Goal: Find specific page/section: Find specific page/section

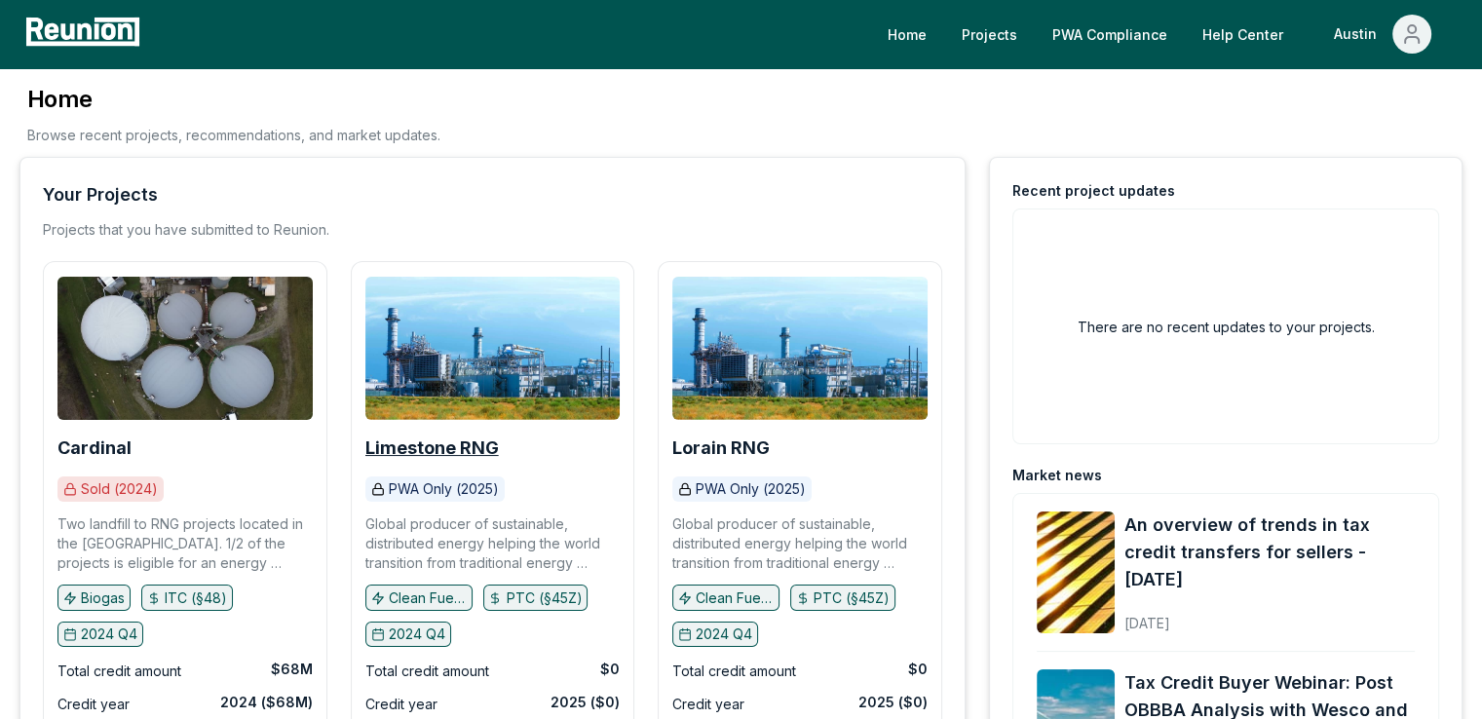
click at [452, 440] on b "Limestone RNG" at bounding box center [431, 447] width 133 height 20
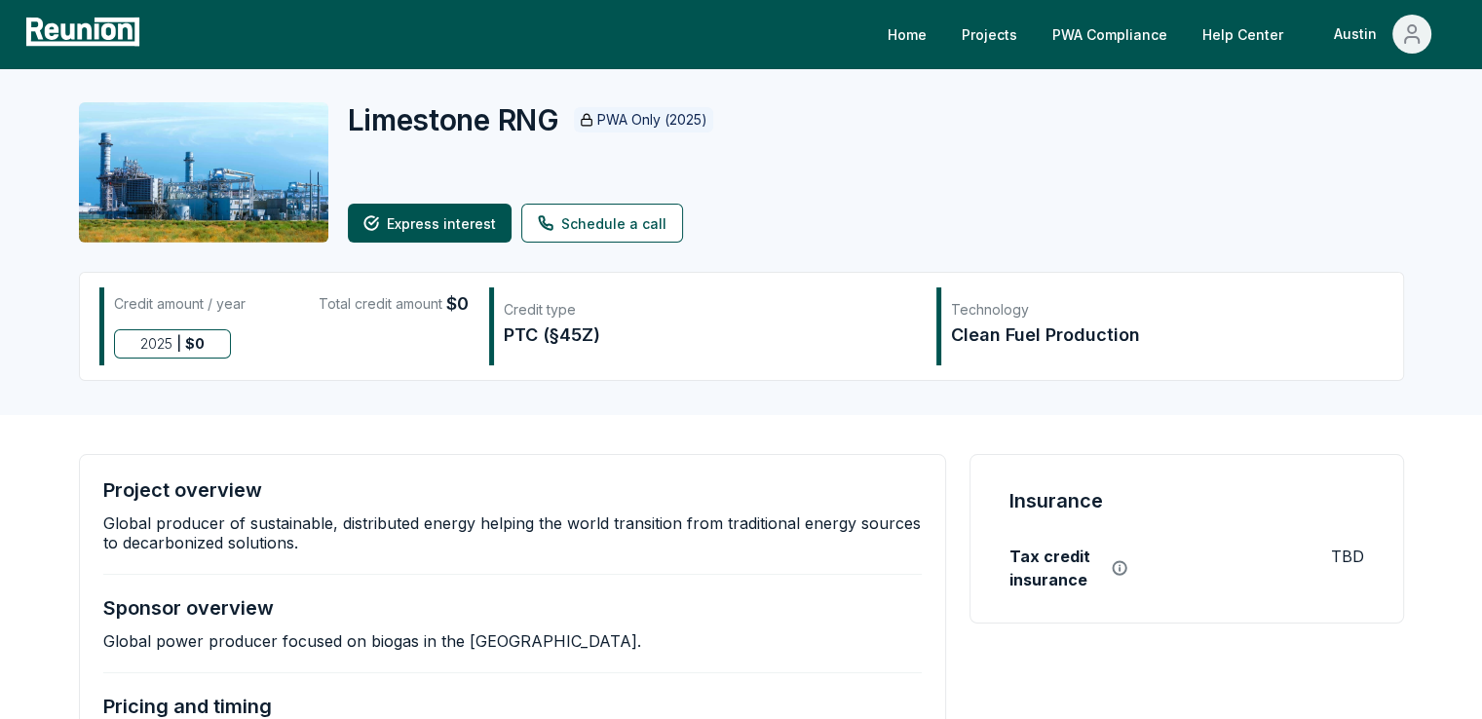
click at [420, 324] on div "Credit amount / year Total credit amount $0" at bounding box center [291, 308] width 355 height 37
click at [1047, 326] on div "Clean Fuel Production" at bounding box center [1157, 335] width 412 height 27
click at [994, 31] on link "Projects" at bounding box center [989, 34] width 87 height 39
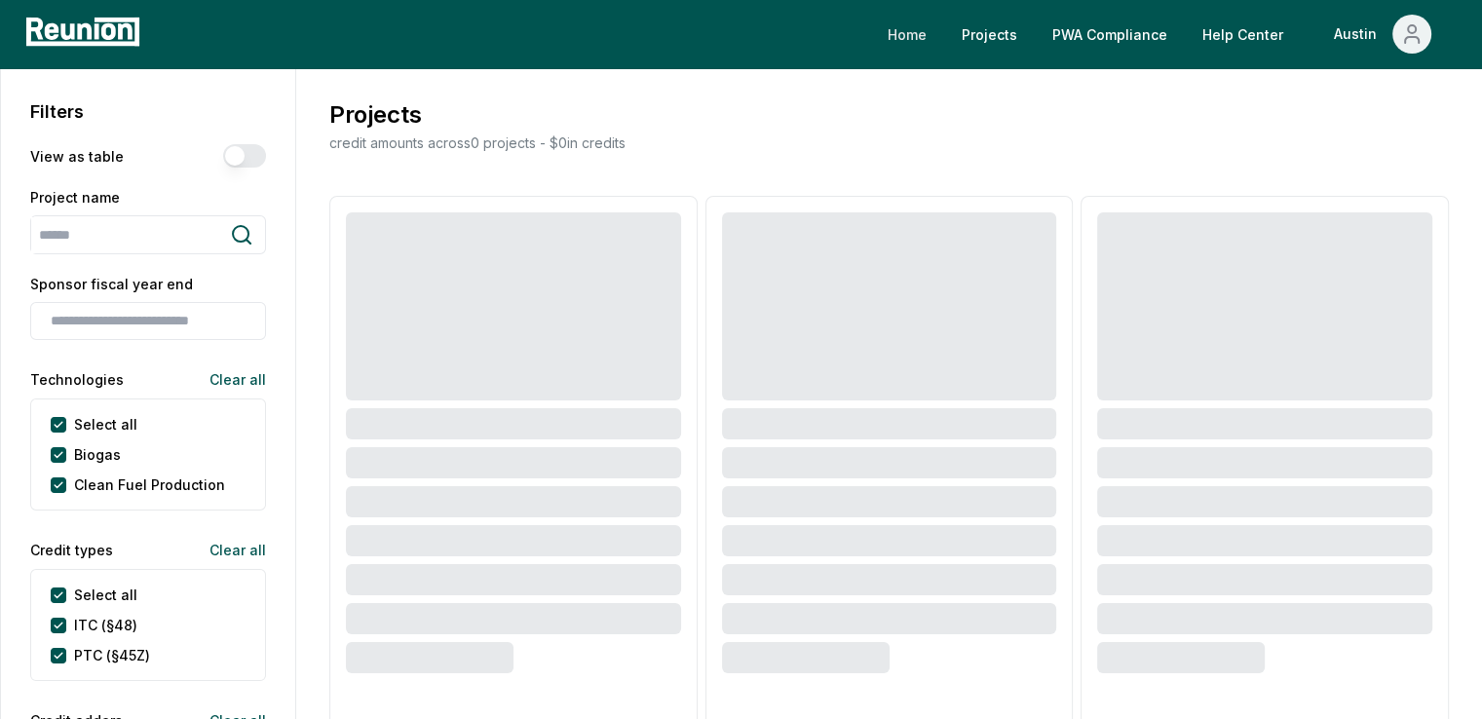
click at [929, 34] on link "Home" at bounding box center [907, 34] width 70 height 39
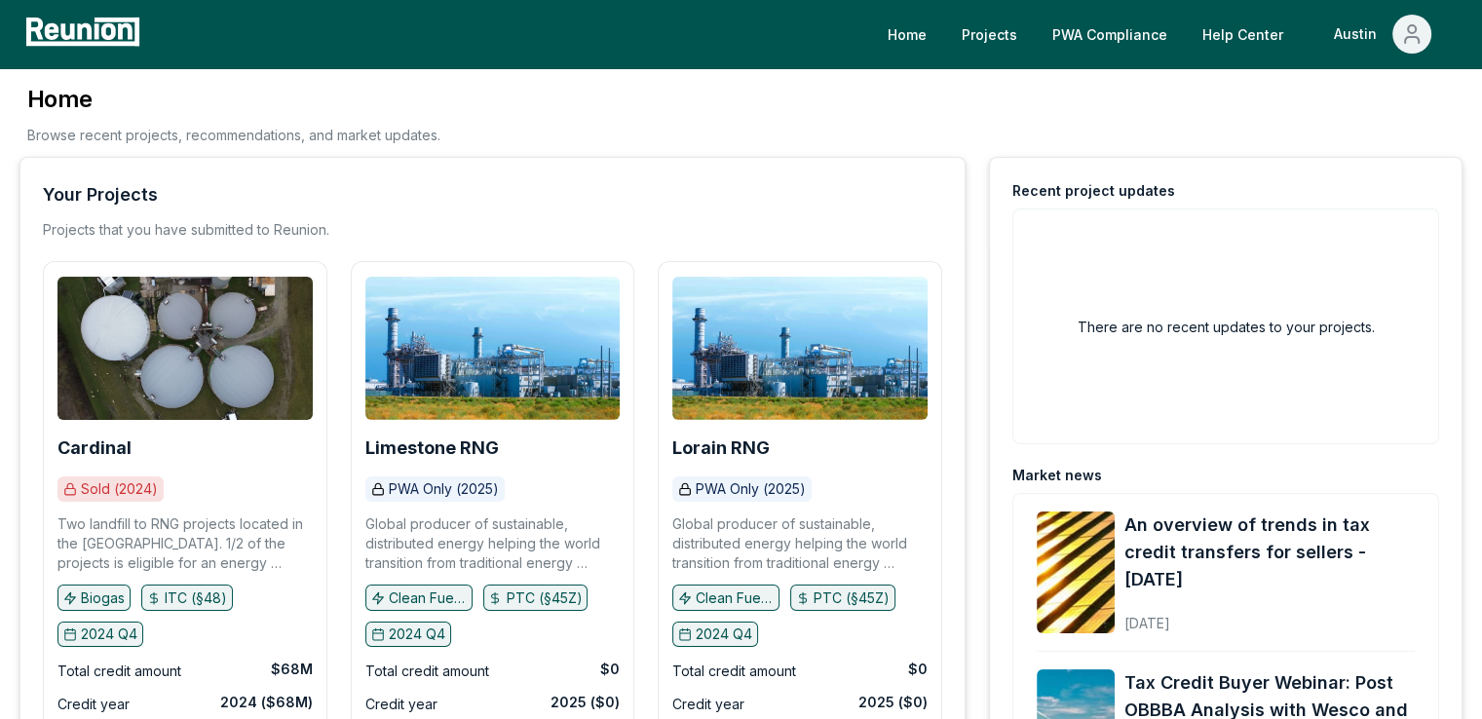
click at [474, 32] on div "Home Projects PWA Compliance Help Center Austin" at bounding box center [804, 34] width 1316 height 39
click at [436, 453] on b "Limestone RNG" at bounding box center [431, 447] width 133 height 20
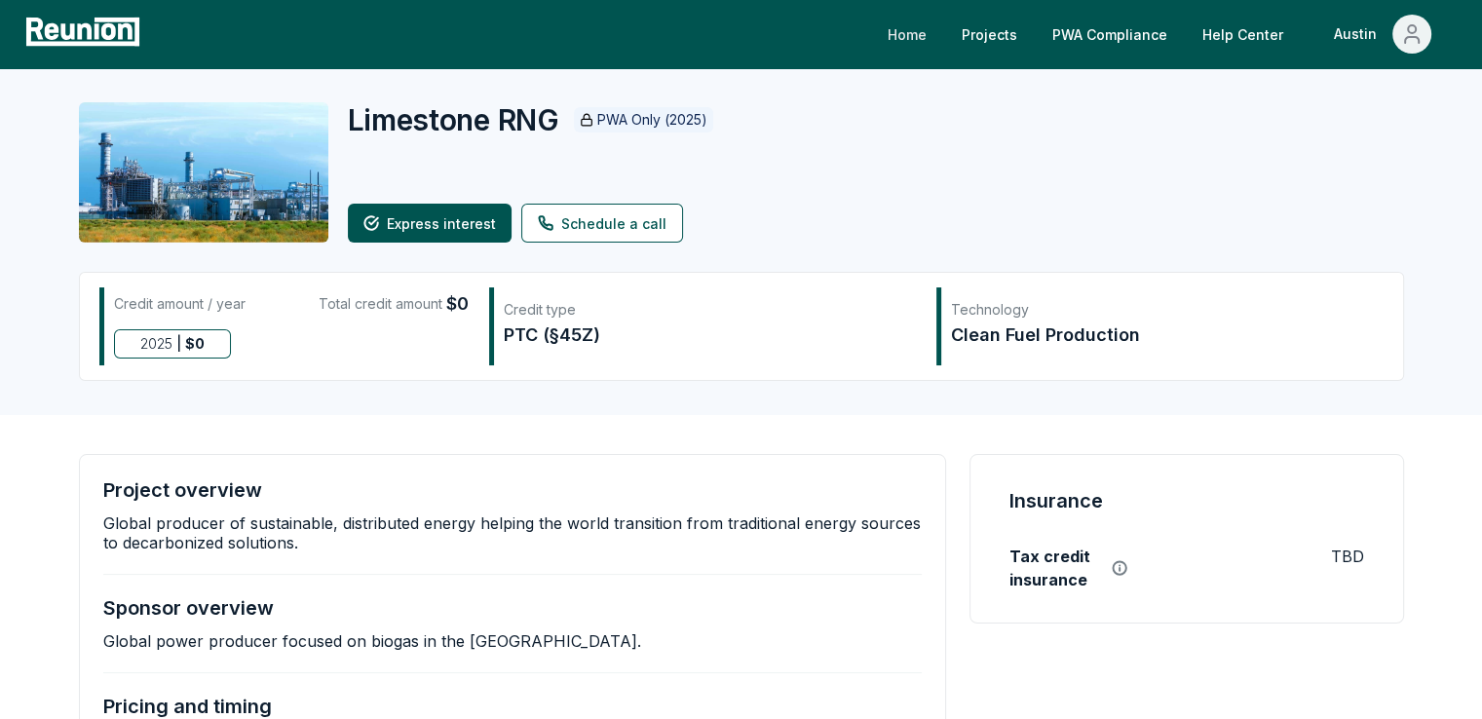
click at [900, 26] on link "Home" at bounding box center [907, 34] width 70 height 39
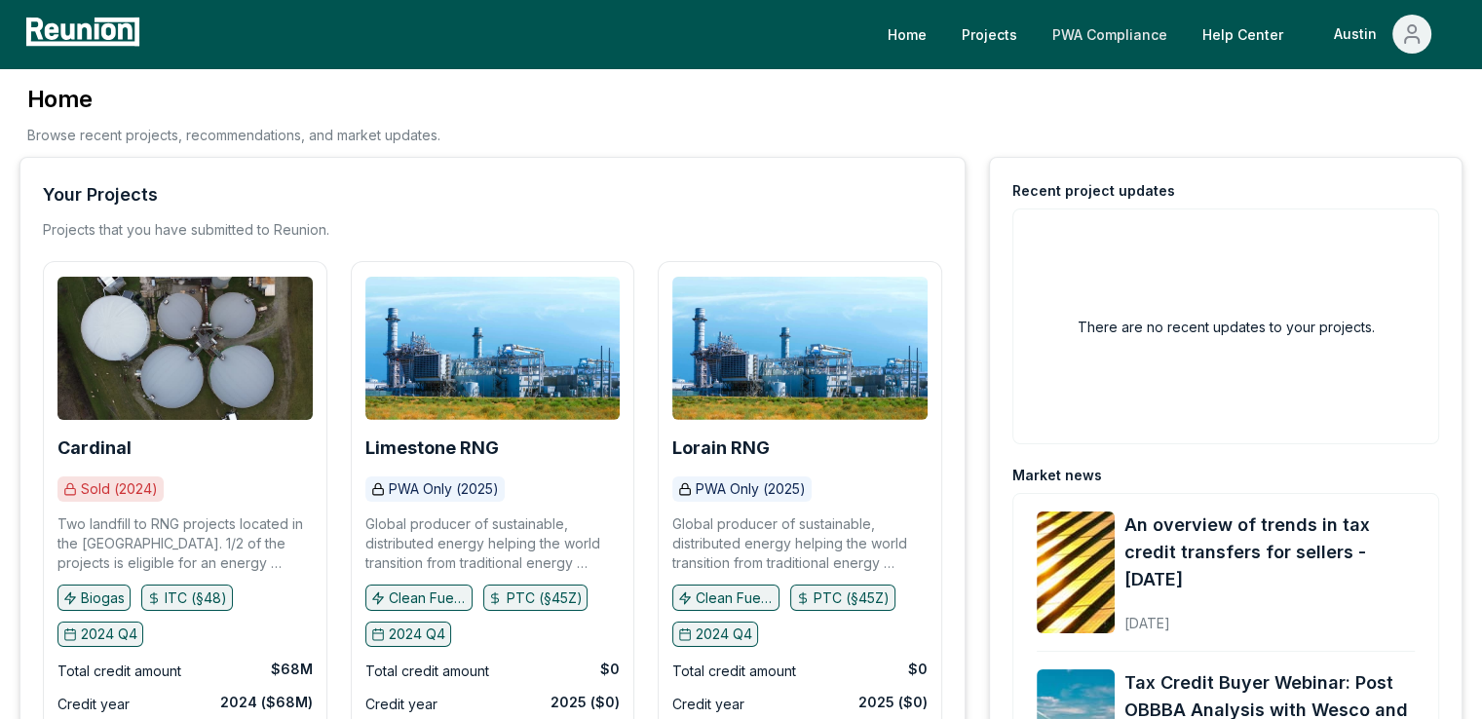
click at [1138, 27] on link "PWA Compliance" at bounding box center [1110, 34] width 146 height 39
